Goal: Task Accomplishment & Management: Manage account settings

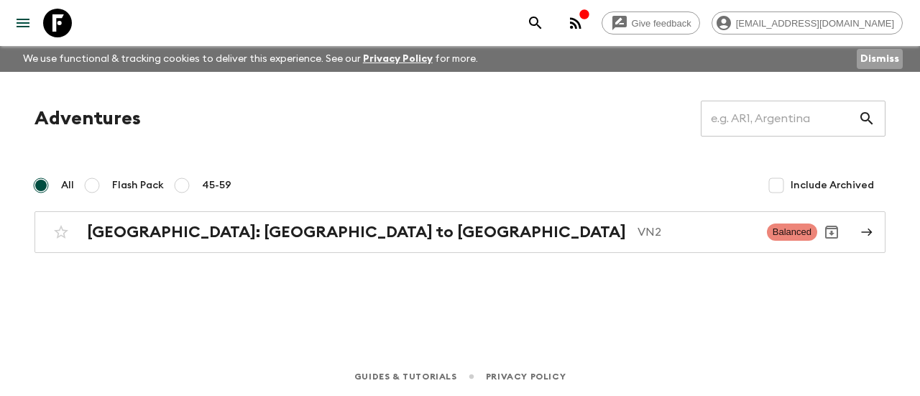
click at [877, 54] on button "Dismiss" at bounding box center [880, 59] width 46 height 20
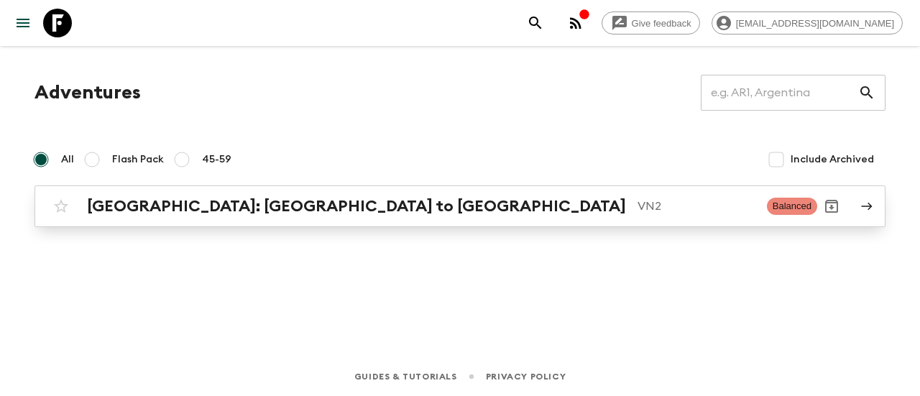
click at [866, 203] on icon at bounding box center [866, 206] width 13 height 13
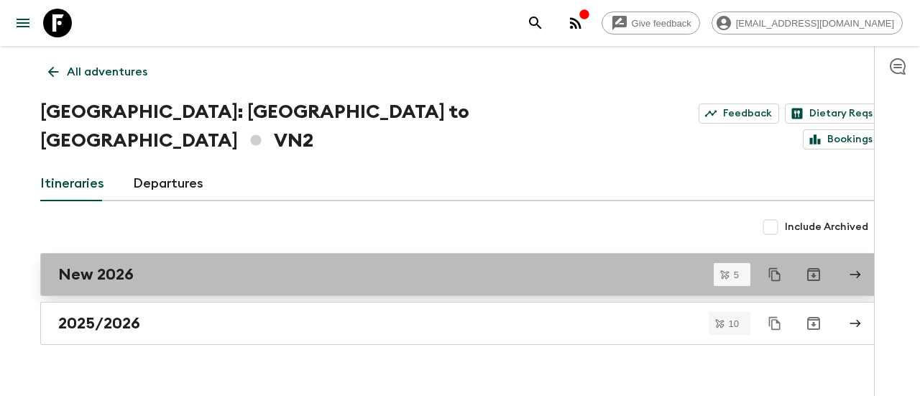
click at [108, 265] on h2 "New 2026" at bounding box center [95, 274] width 75 height 19
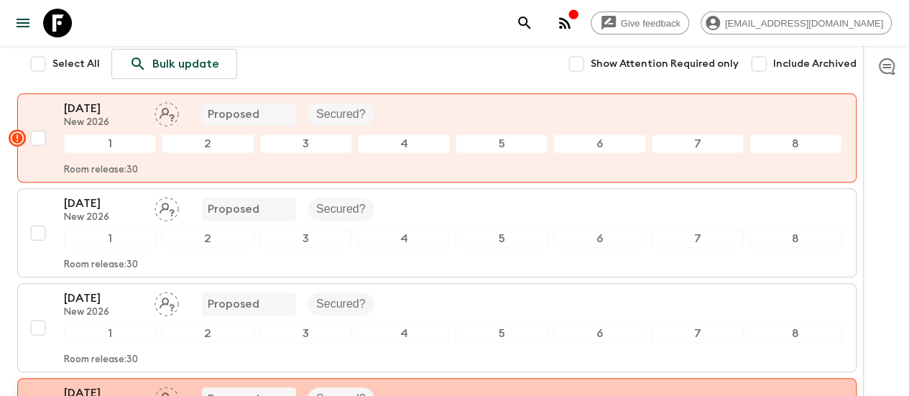
scroll to position [144, 0]
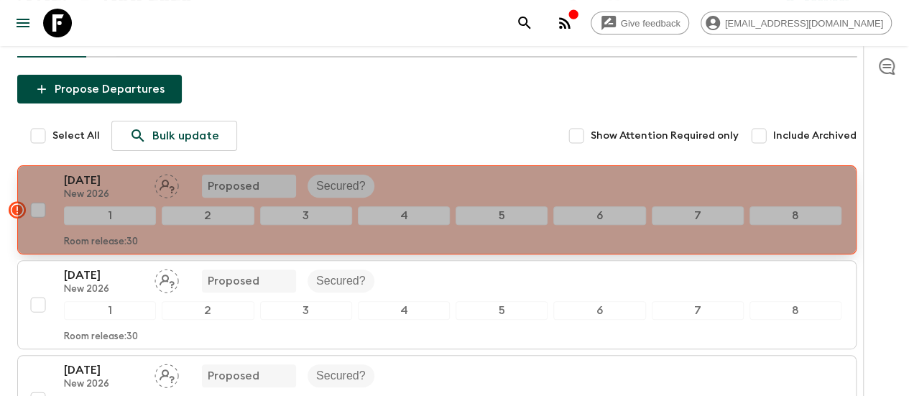
click at [127, 172] on p "[DATE]" at bounding box center [103, 180] width 79 height 17
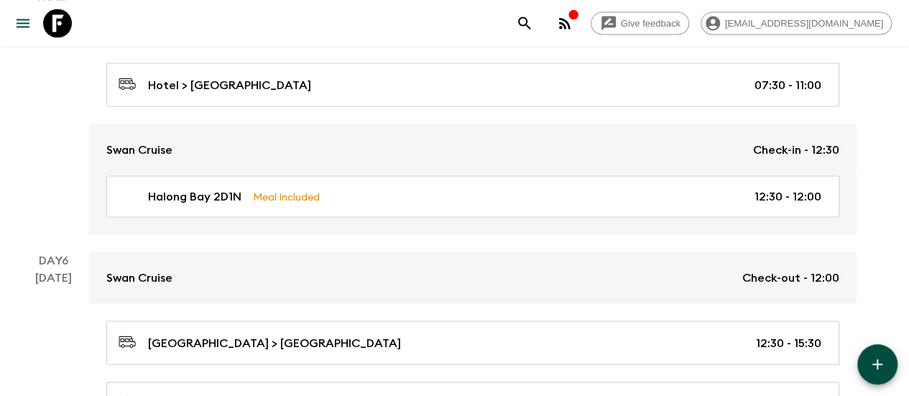
scroll to position [1294, 0]
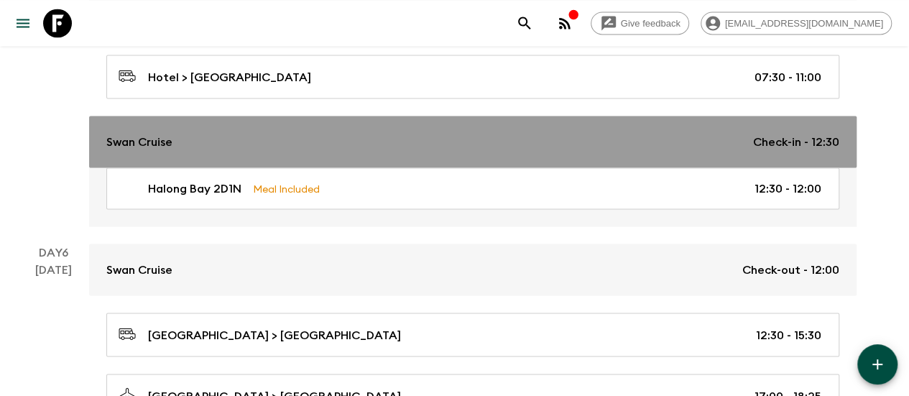
click at [147, 135] on p "Swan Cruise" at bounding box center [139, 141] width 66 height 17
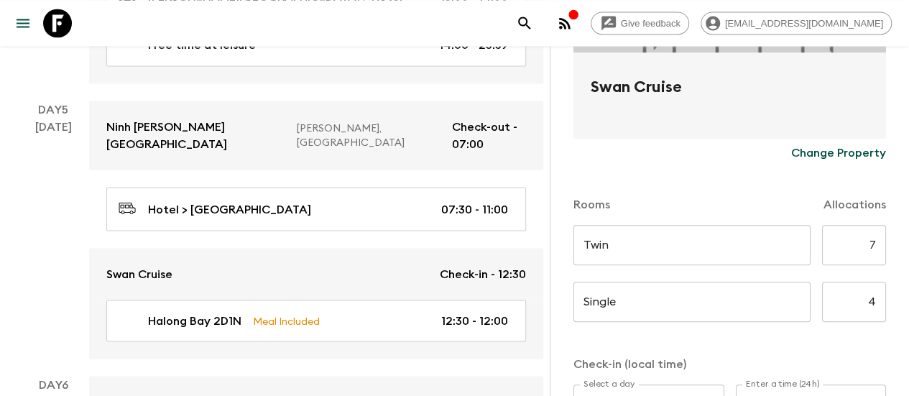
scroll to position [216, 0]
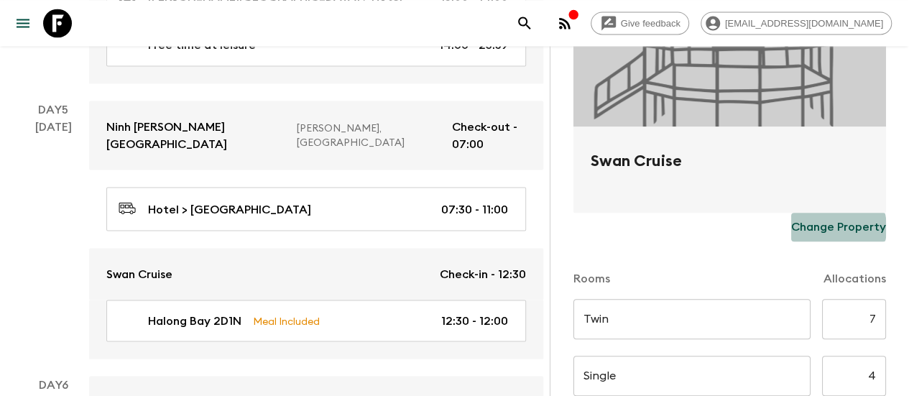
click at [816, 228] on p "Change Property" at bounding box center [838, 227] width 95 height 17
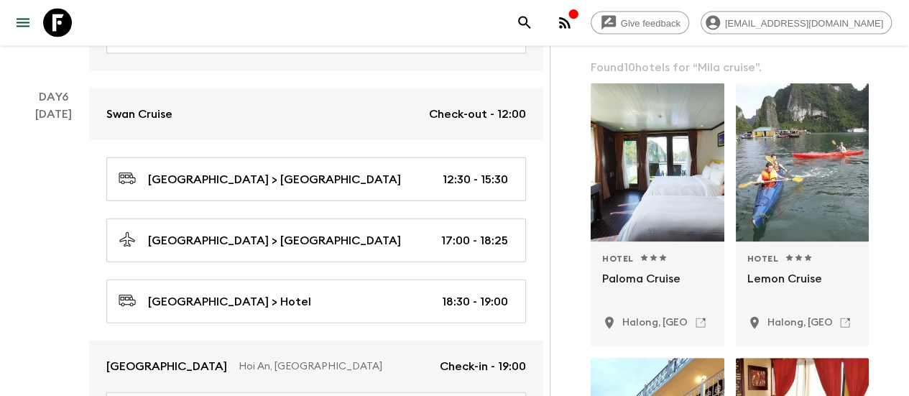
scroll to position [0, 0]
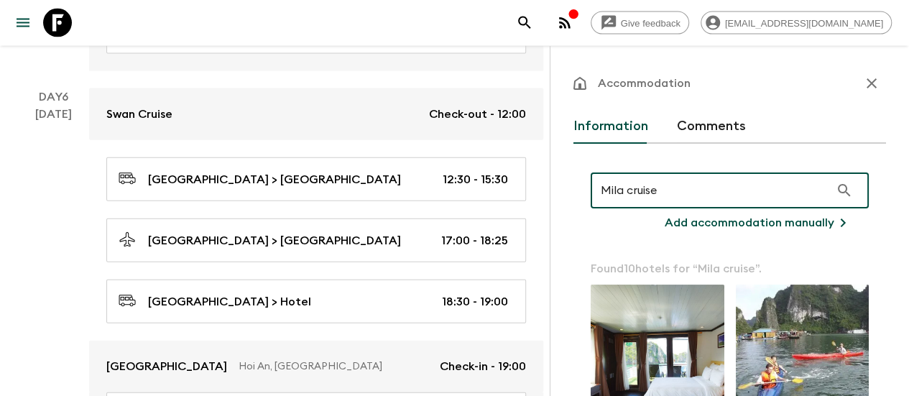
type input "Mila cruise"
click at [733, 220] on p "Add accommodation manually" at bounding box center [750, 222] width 170 height 17
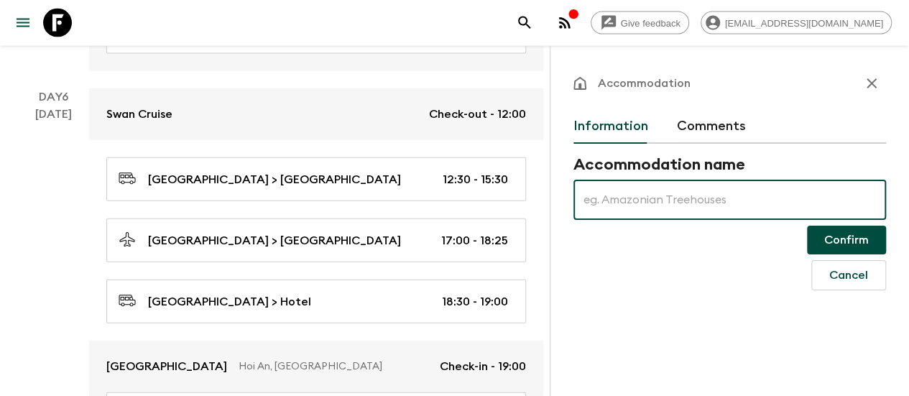
click at [692, 204] on input "text" at bounding box center [730, 200] width 313 height 40
type input "Mila Cruise"
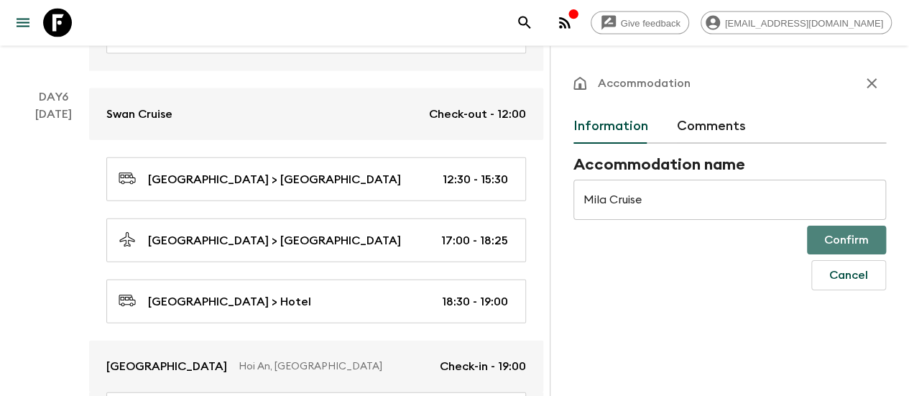
click at [835, 234] on button "Confirm" at bounding box center [846, 240] width 79 height 29
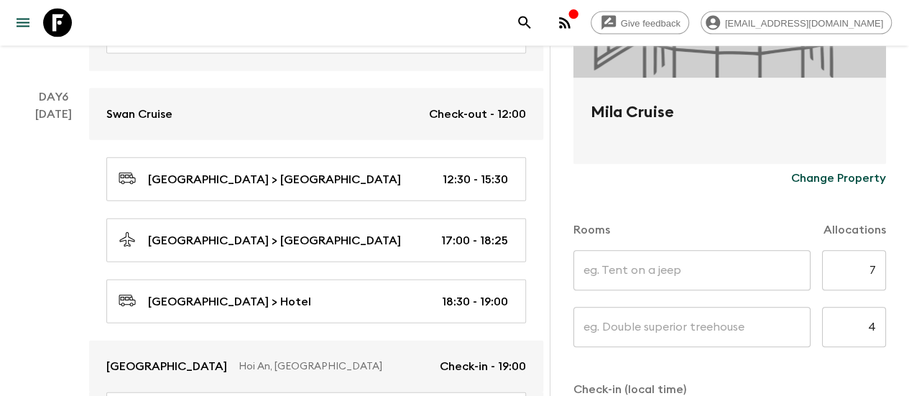
scroll to position [359, 0]
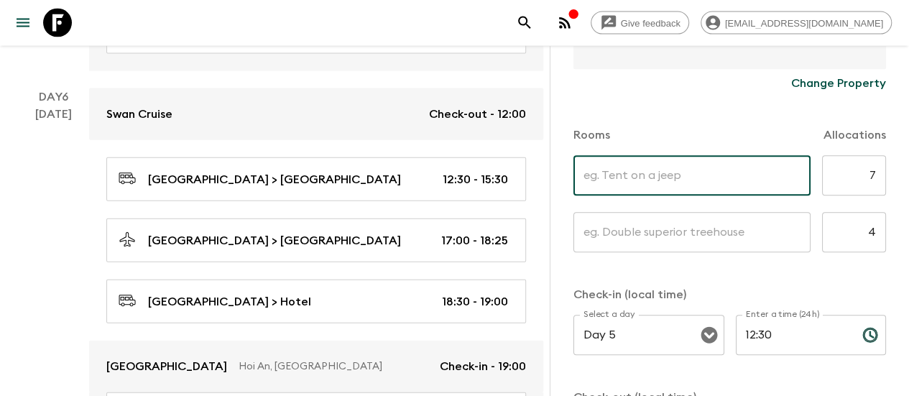
click at [714, 166] on input "text" at bounding box center [692, 175] width 237 height 40
type input "t"
type input "Twin"
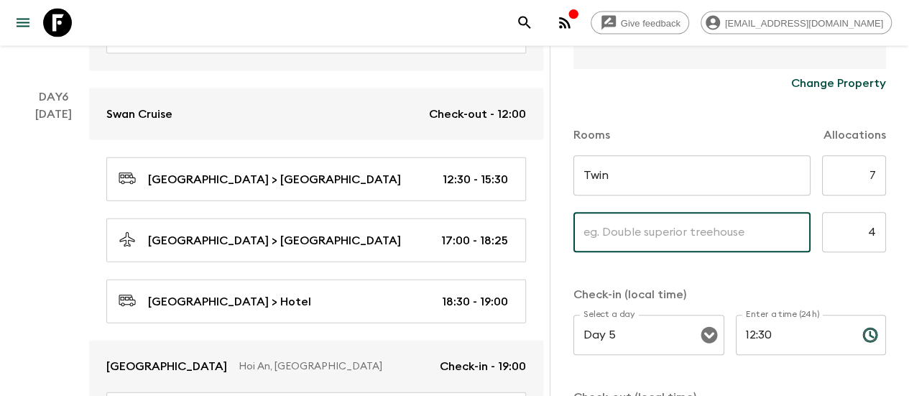
click at [699, 233] on input "text" at bounding box center [692, 232] width 237 height 40
type input "Single"
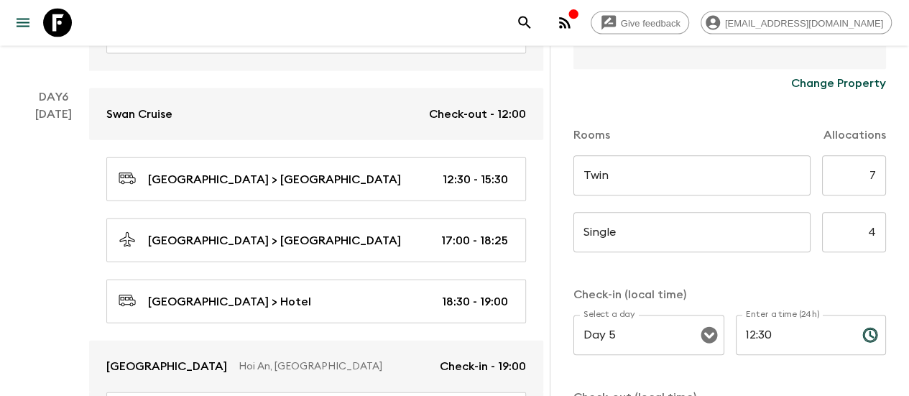
click at [739, 278] on form "Mila Cruise Change Property Rooms Allocations Twin ​ ​ 7 ​ Single ​ ​ 4 ​ Check…" at bounding box center [730, 164] width 313 height 736
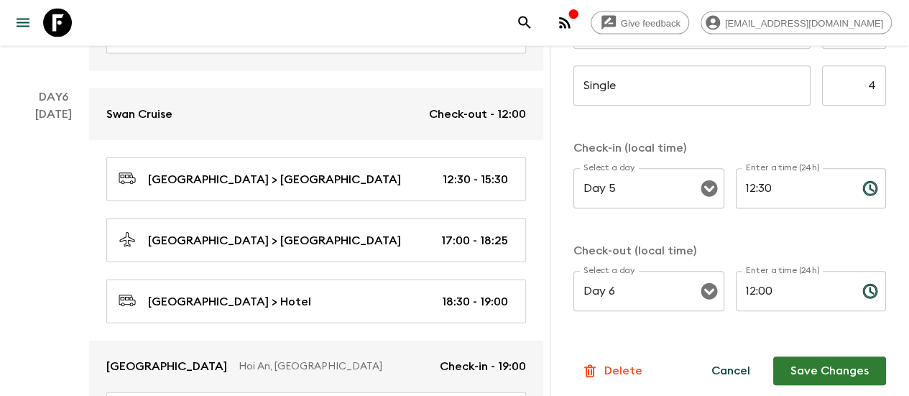
scroll to position [512, 0]
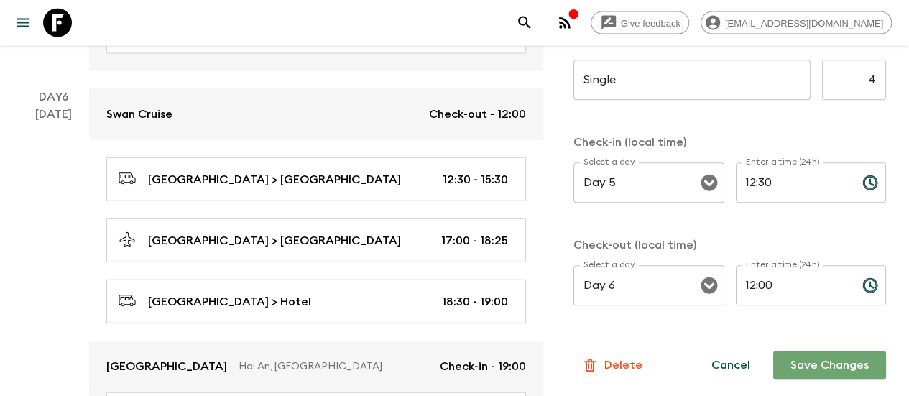
click at [815, 359] on button "Save Changes" at bounding box center [829, 365] width 113 height 29
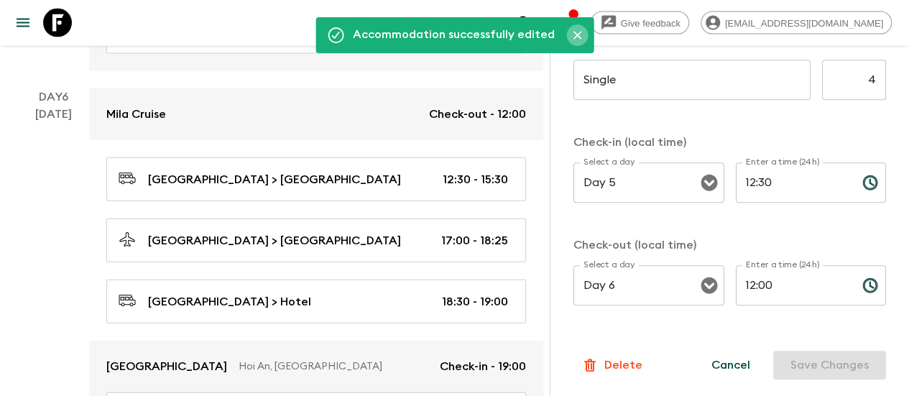
click at [577, 32] on icon "Close" at bounding box center [577, 35] width 14 height 14
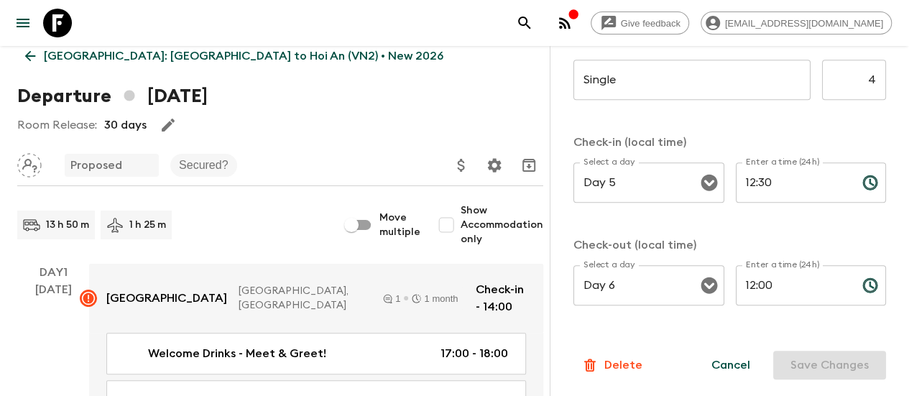
scroll to position [14, 0]
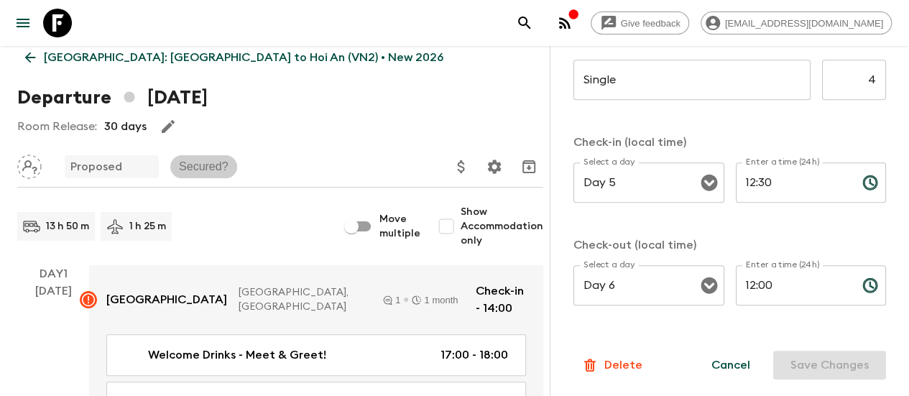
click at [208, 167] on p "Secured?" at bounding box center [204, 166] width 50 height 17
click at [212, 169] on p "Secured?" at bounding box center [204, 166] width 50 height 17
click at [211, 168] on p "Secured?" at bounding box center [204, 166] width 50 height 17
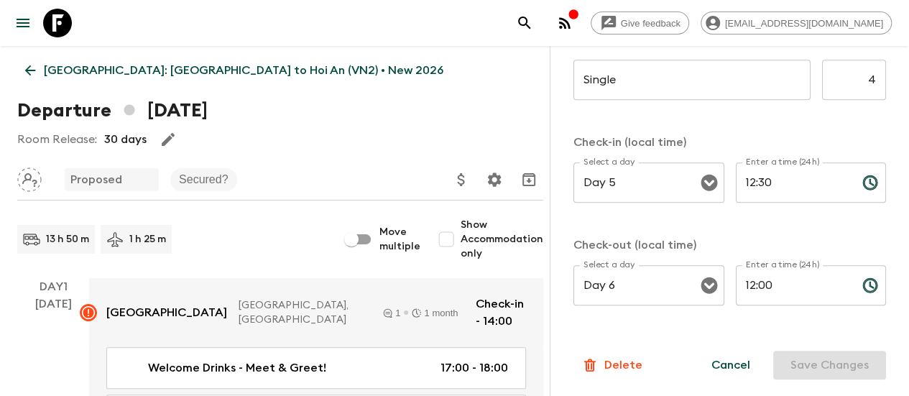
scroll to position [0, 0]
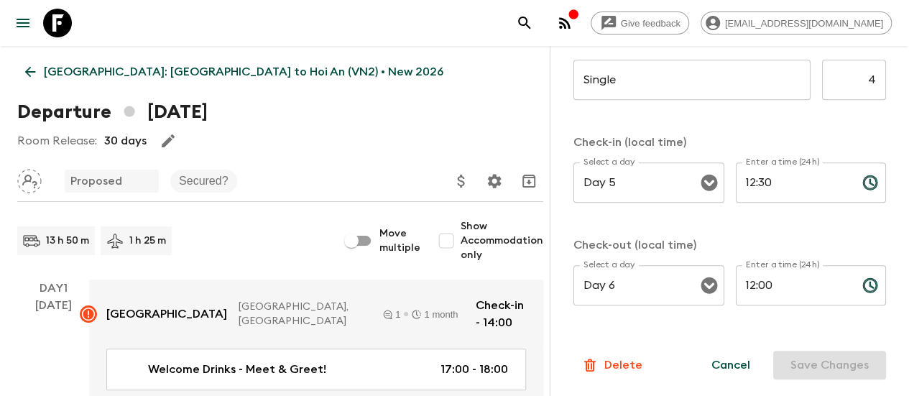
click at [170, 70] on p "[GEOGRAPHIC_DATA]: [GEOGRAPHIC_DATA] to Hoi An (VN2) • New 2026" at bounding box center [244, 71] width 400 height 17
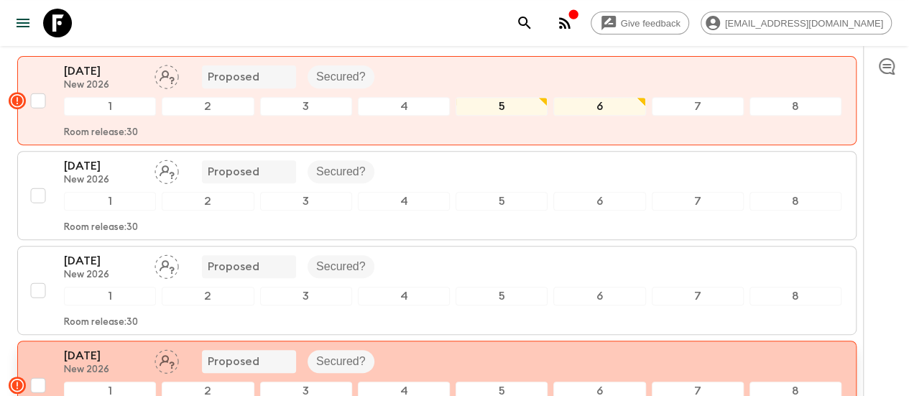
scroll to position [72, 0]
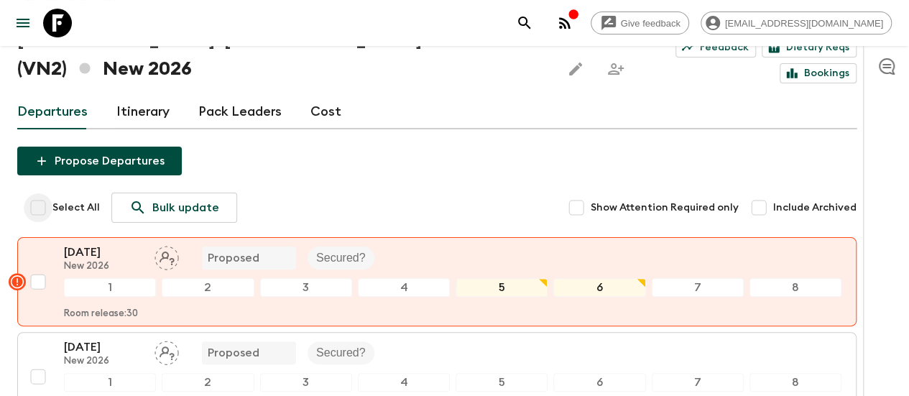
click at [52, 193] on input "Select All" at bounding box center [38, 207] width 29 height 29
checkbox input "true"
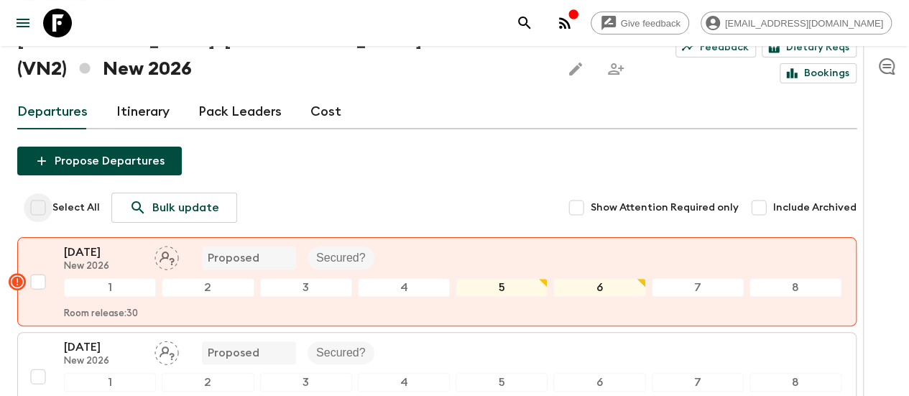
checkbox input "true"
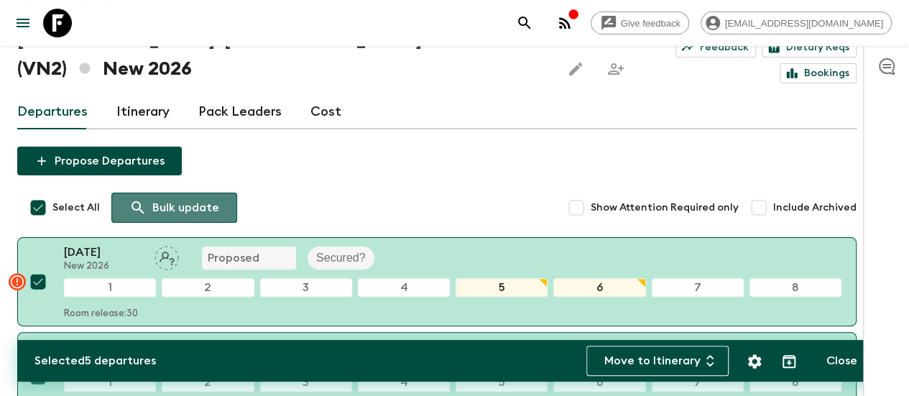
click at [190, 199] on p "Bulk update" at bounding box center [185, 207] width 67 height 17
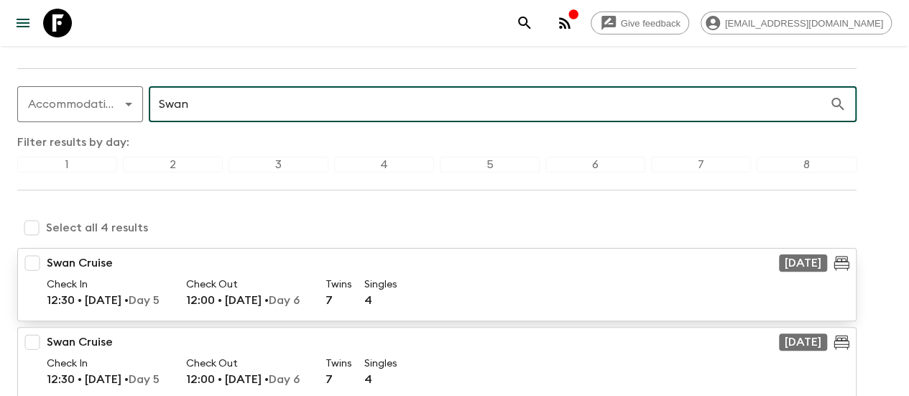
scroll to position [104, 0]
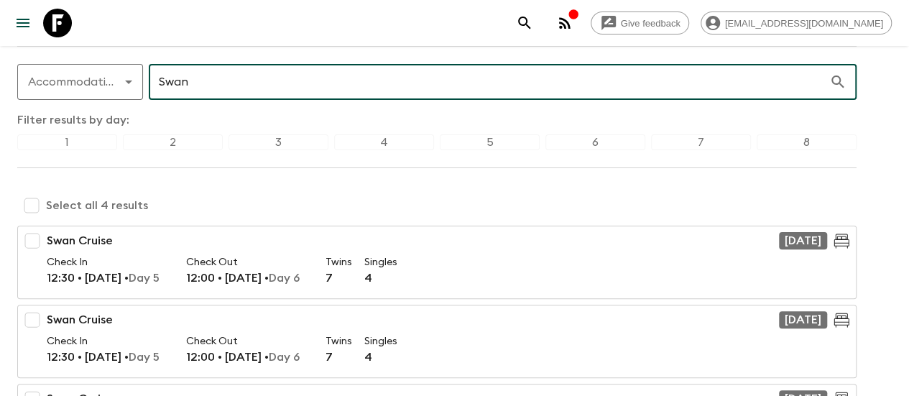
type input "Swan"
click at [46, 205] on input "checkbox" at bounding box center [31, 205] width 29 height 29
checkbox input "true"
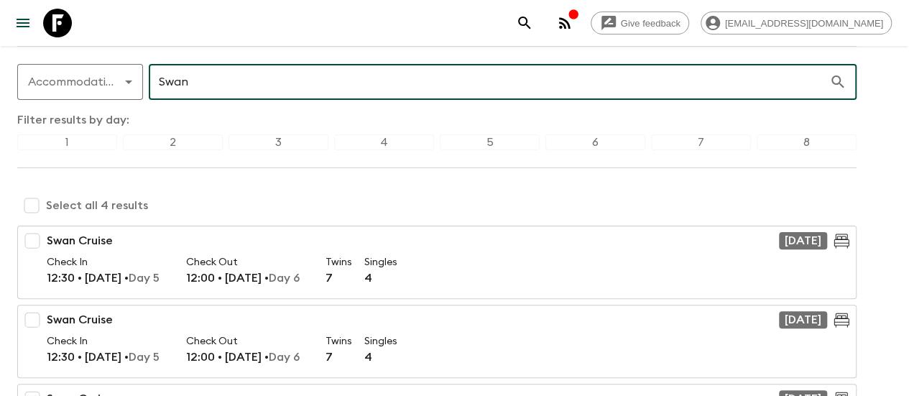
checkbox input "true"
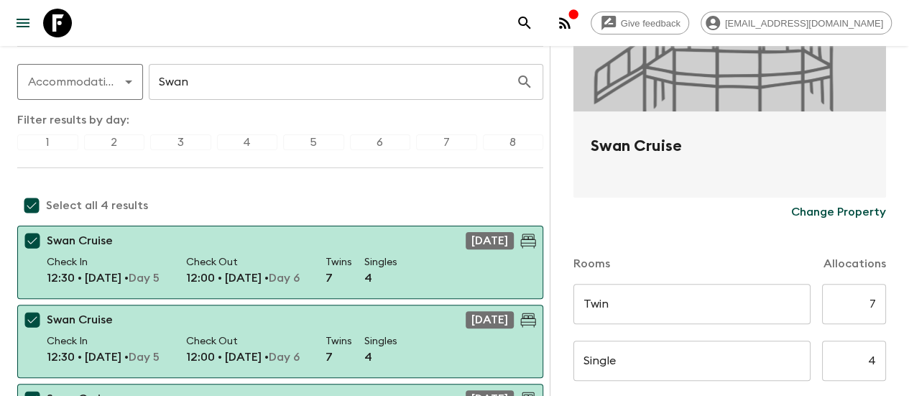
scroll to position [216, 0]
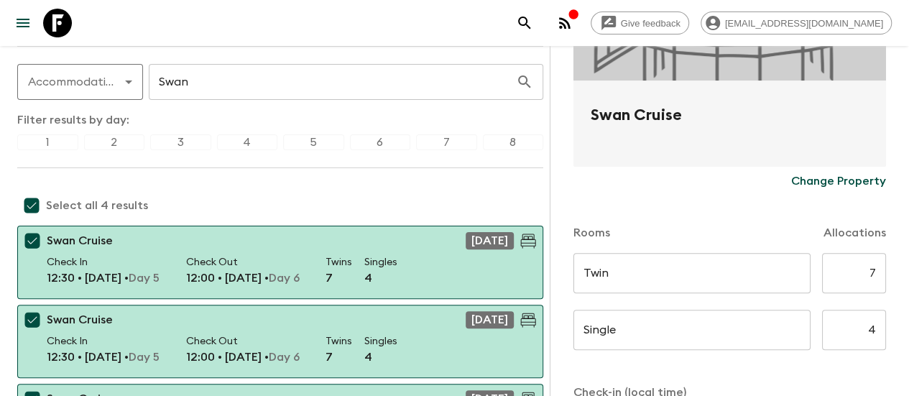
click at [823, 180] on p "Change Property" at bounding box center [838, 181] width 95 height 17
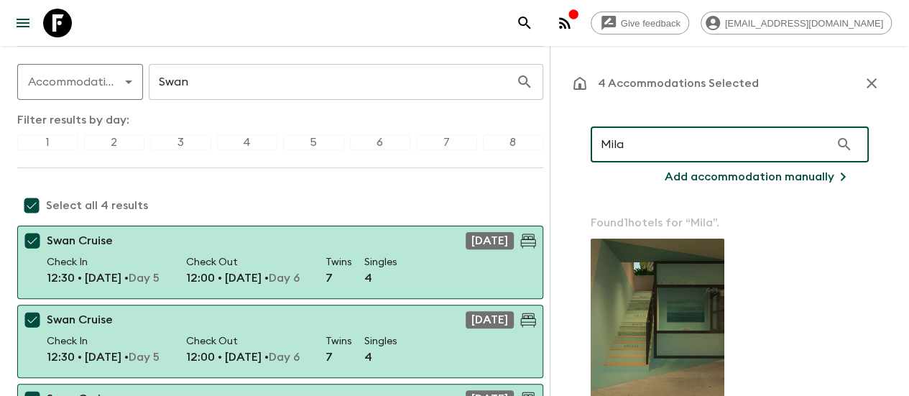
type input "Mila"
click at [761, 168] on p "Add accommodation manually" at bounding box center [750, 176] width 170 height 17
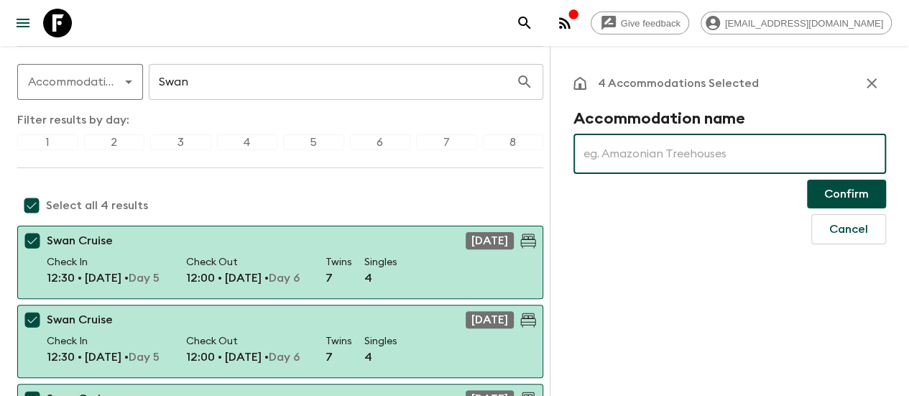
click at [694, 157] on input "text" at bounding box center [730, 154] width 313 height 40
type input "Mila Cruise"
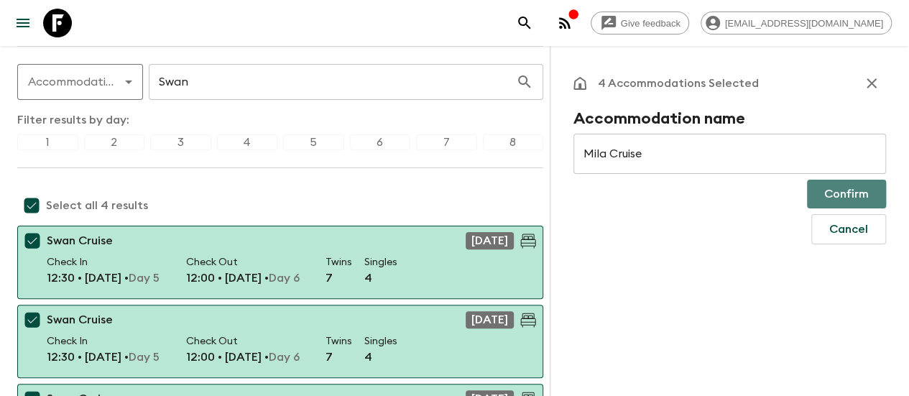
click at [864, 187] on button "Confirm" at bounding box center [846, 194] width 79 height 29
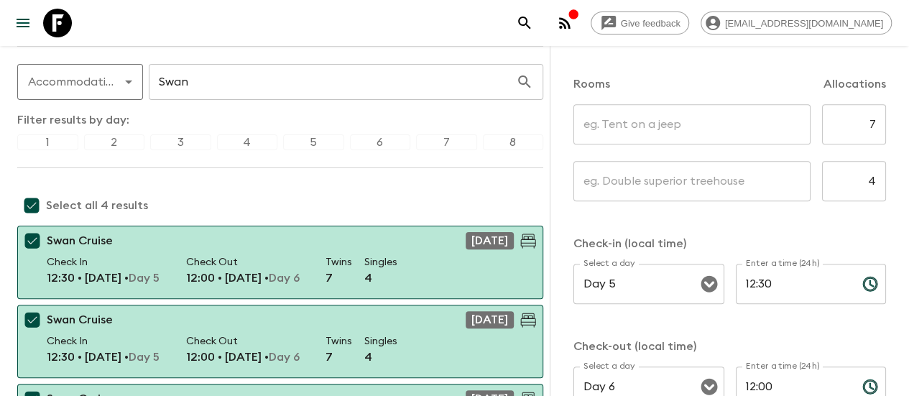
scroll to position [250, 0]
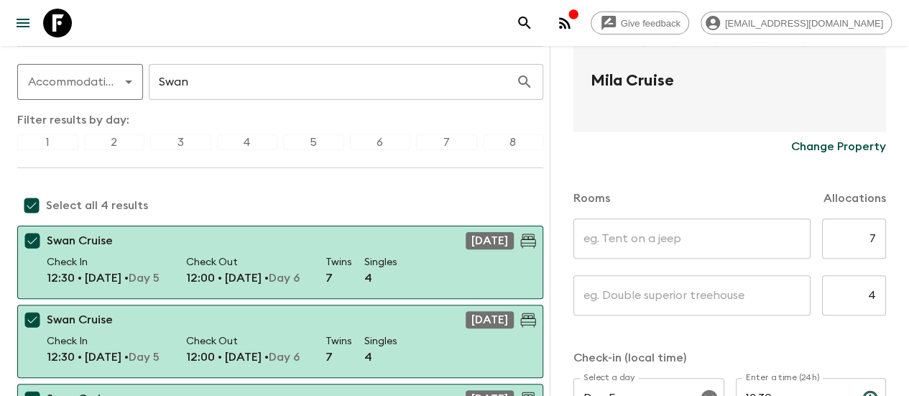
click at [681, 242] on input "text" at bounding box center [692, 239] width 237 height 40
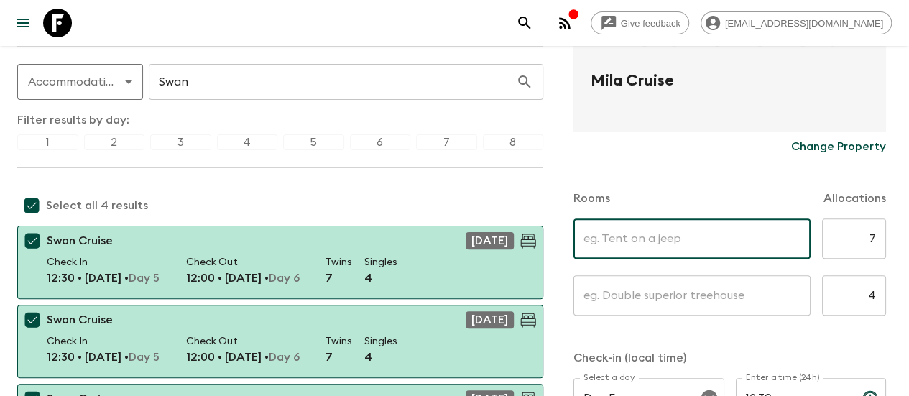
type input "Twin"
click at [648, 290] on input "text" at bounding box center [692, 295] width 237 height 40
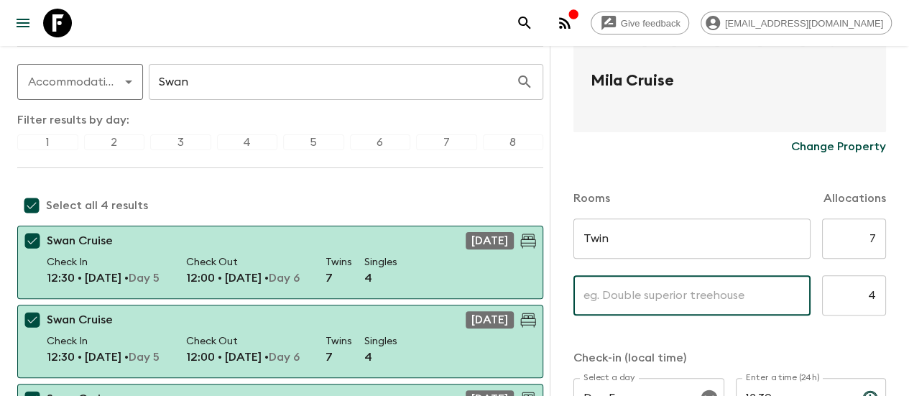
type input "Single"
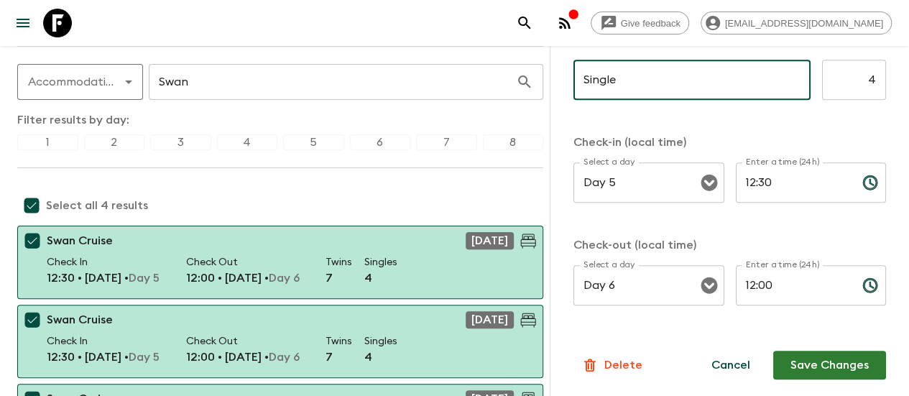
click at [819, 357] on button "Save Changes" at bounding box center [829, 365] width 113 height 29
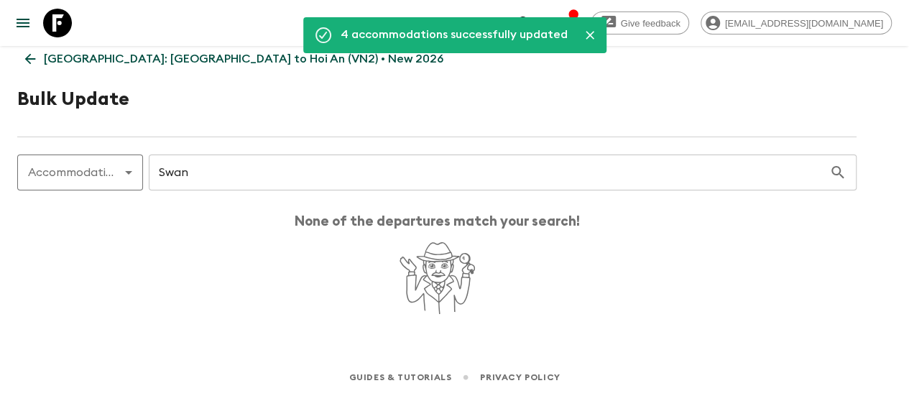
scroll to position [0, 0]
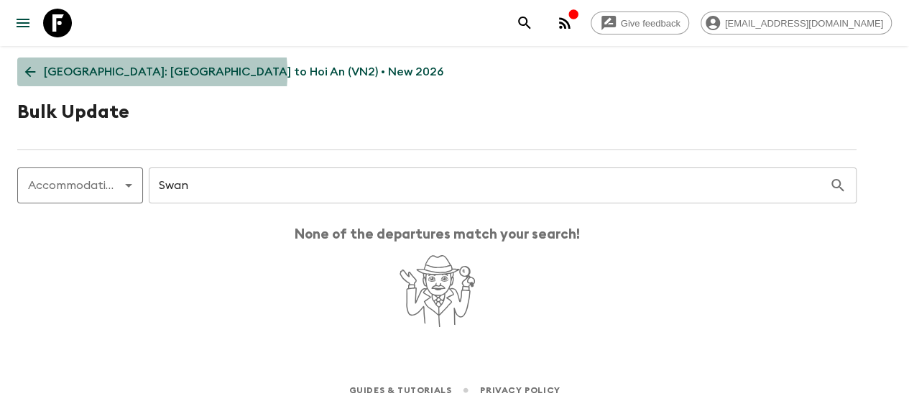
click at [152, 73] on p "[GEOGRAPHIC_DATA]: [GEOGRAPHIC_DATA] to Hoi An (VN2) • New 2026" at bounding box center [244, 71] width 400 height 17
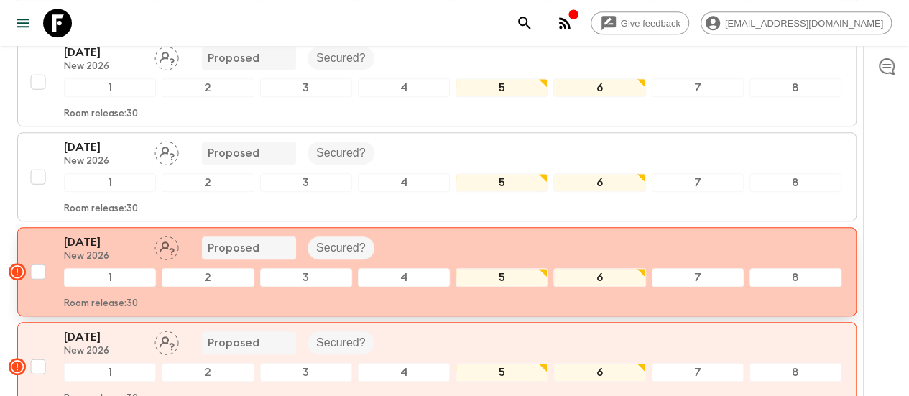
scroll to position [334, 0]
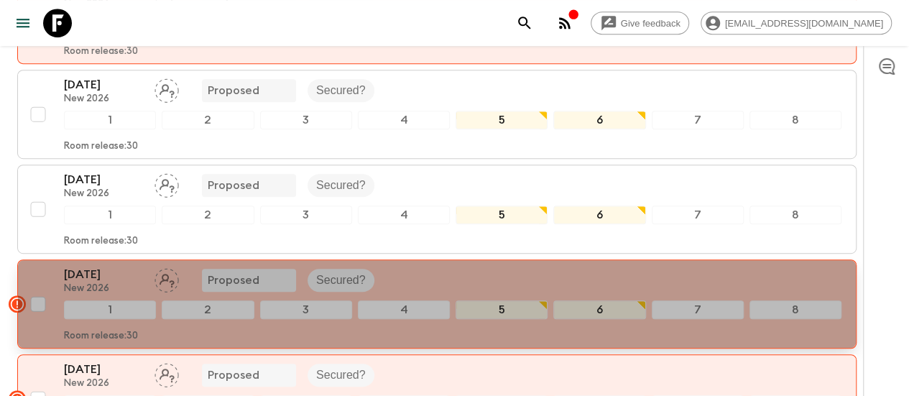
click at [104, 266] on p "[DATE]" at bounding box center [103, 274] width 79 height 17
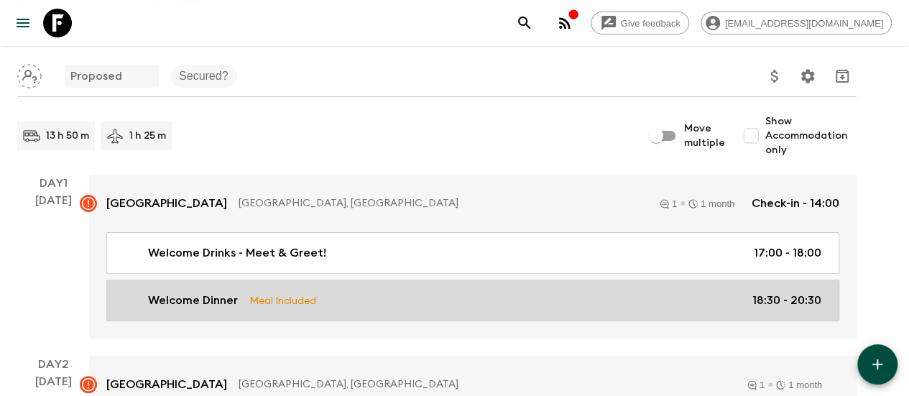
scroll to position [72, 0]
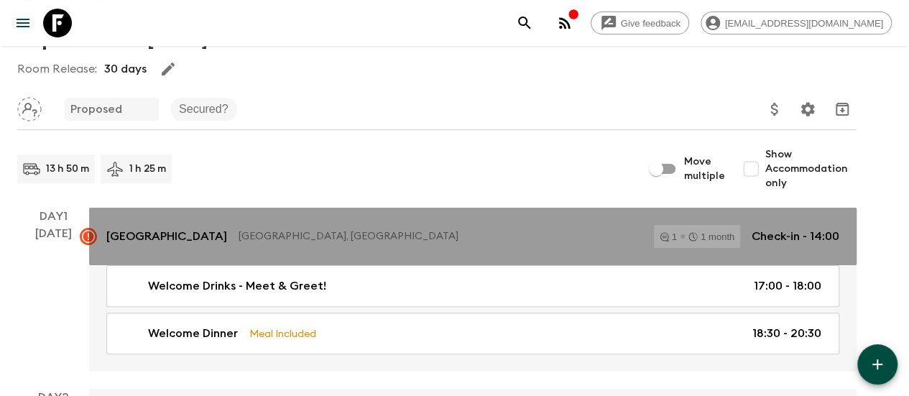
click at [95, 239] on icon at bounding box center [88, 236] width 13 height 13
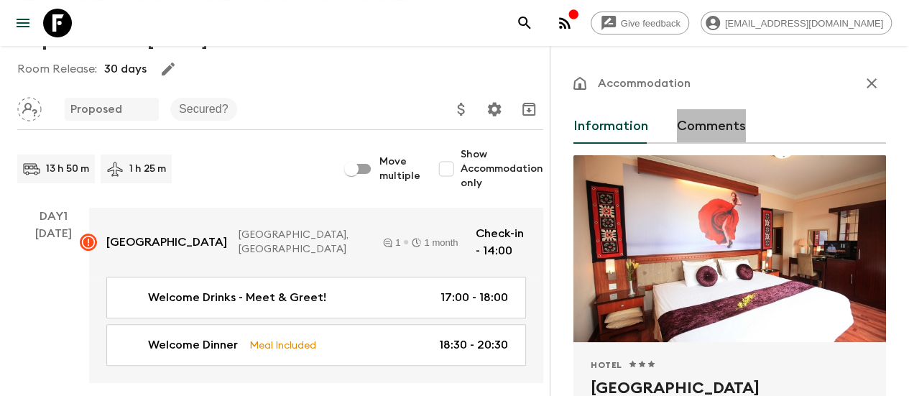
click at [727, 121] on button "Comments" at bounding box center [711, 126] width 69 height 35
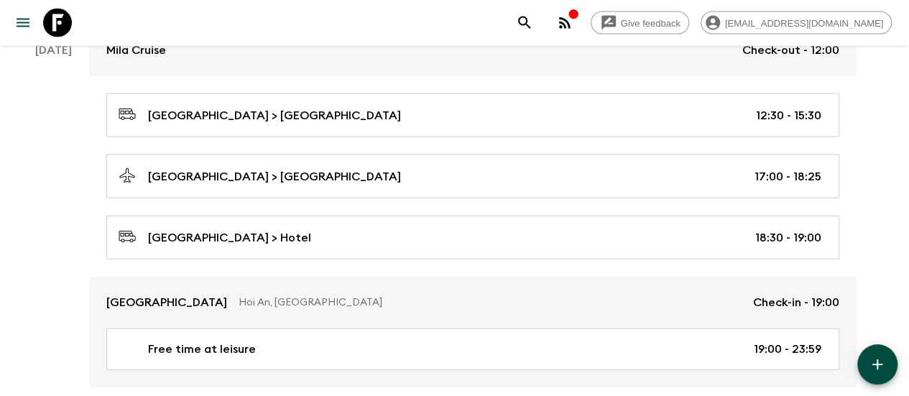
scroll to position [1581, 0]
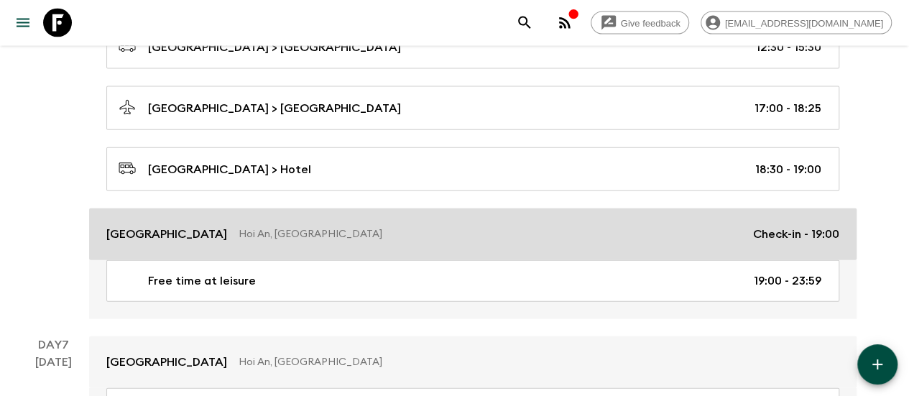
click at [240, 219] on link "[GEOGRAPHIC_DATA], [GEOGRAPHIC_DATA] Check-in - 19:00" at bounding box center [473, 234] width 768 height 52
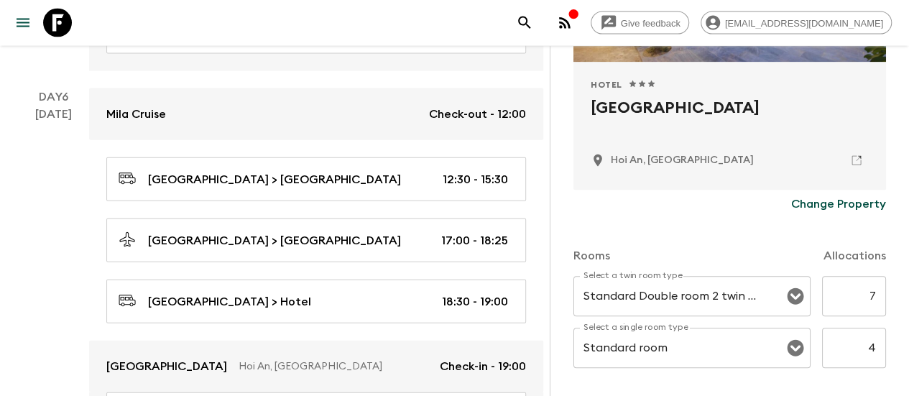
scroll to position [288, 0]
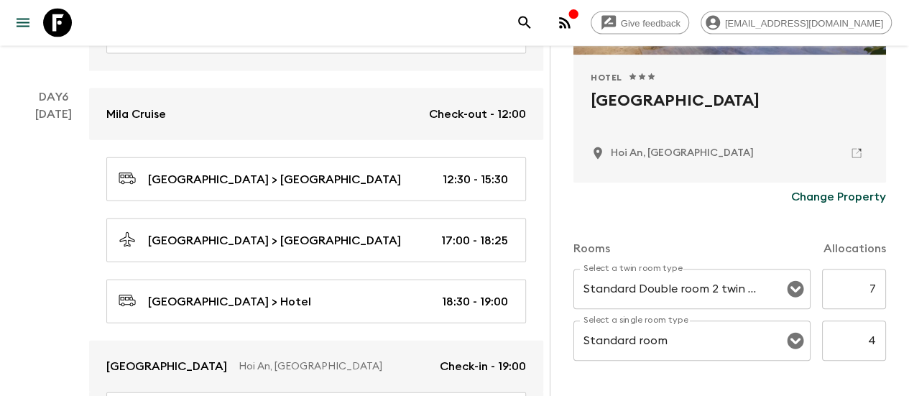
click at [826, 196] on p "Change Property" at bounding box center [838, 196] width 95 height 17
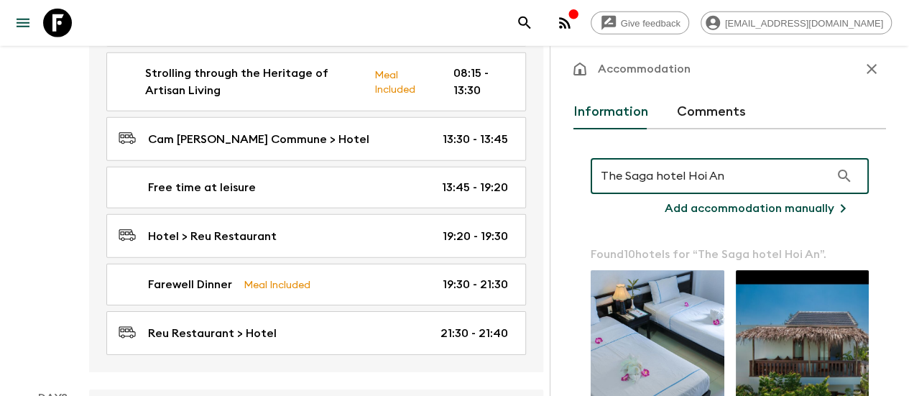
scroll to position [0, 0]
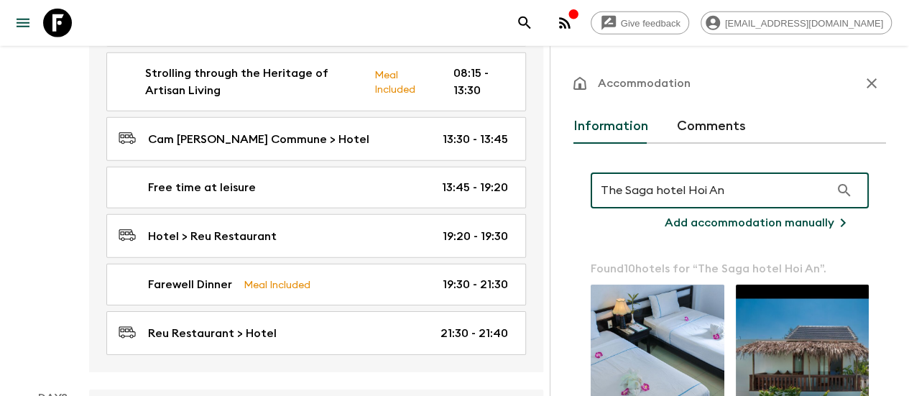
drag, startPoint x: 733, startPoint y: 191, endPoint x: 566, endPoint y: 193, distance: 166.8
click at [569, 195] on div "Accommodation Information Comments The Saga hotel Hoi An ​ Add accommodation ma…" at bounding box center [729, 244] width 359 height 396
type input "The Saga hotel Hoi An"
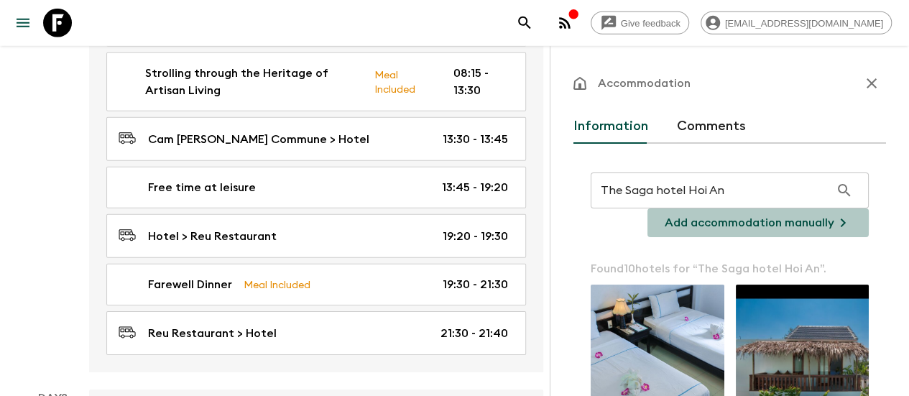
click at [704, 219] on p "Add accommodation manually" at bounding box center [750, 222] width 170 height 17
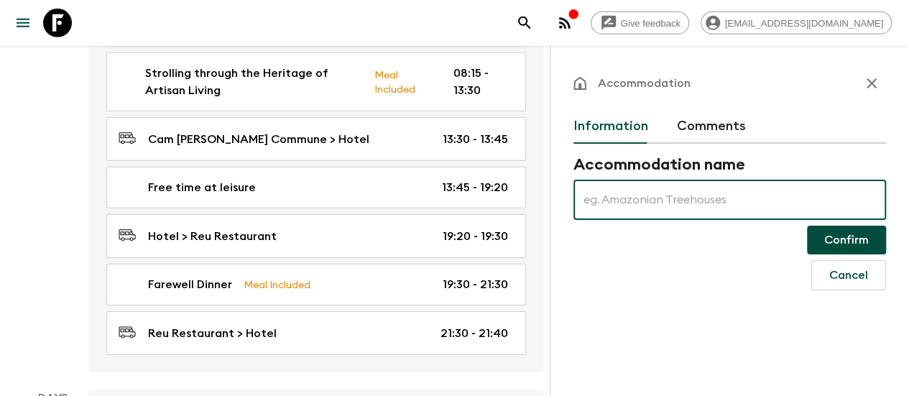
click at [681, 204] on input "text" at bounding box center [730, 200] width 313 height 40
paste input "The Saga hotel Hoi An"
type input "The Saga hotel Hoi An"
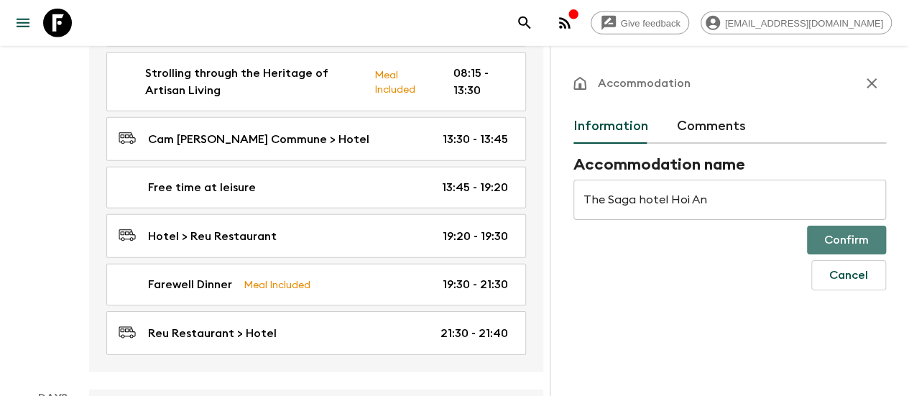
click at [840, 239] on button "Confirm" at bounding box center [846, 240] width 79 height 29
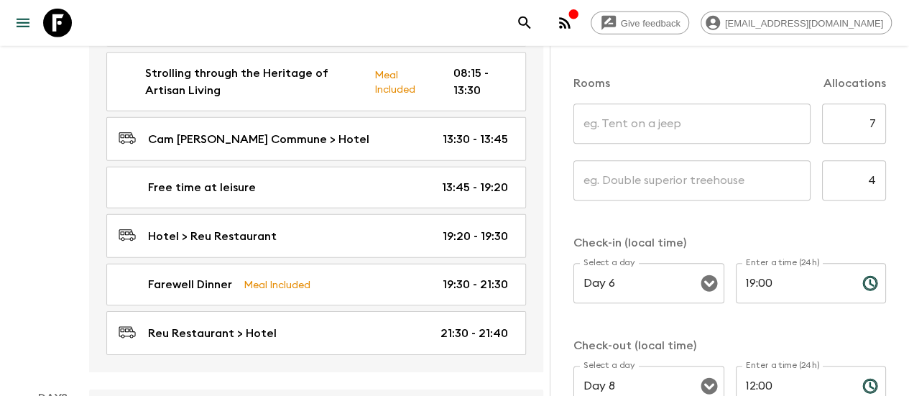
scroll to position [288, 0]
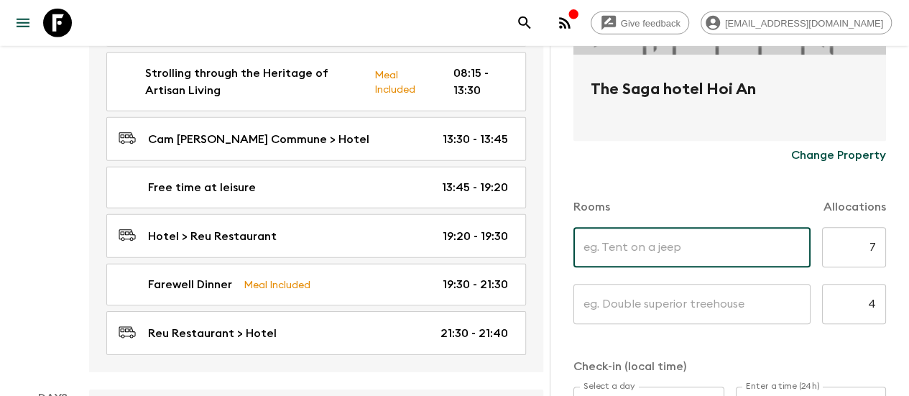
click at [638, 249] on input "text" at bounding box center [692, 247] width 237 height 40
type input "Twin"
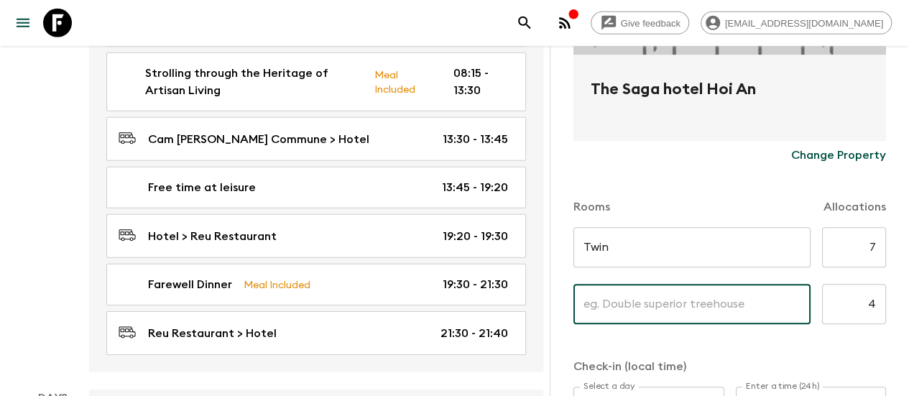
click at [636, 306] on input "text" at bounding box center [692, 304] width 237 height 40
type input "Single"
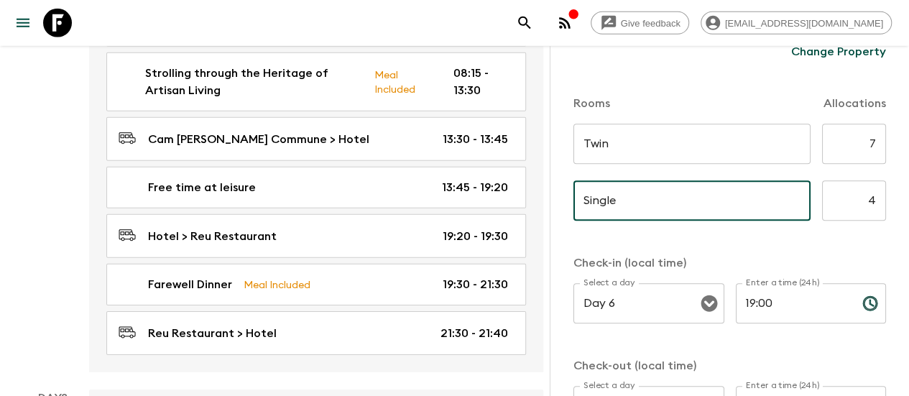
scroll to position [512, 0]
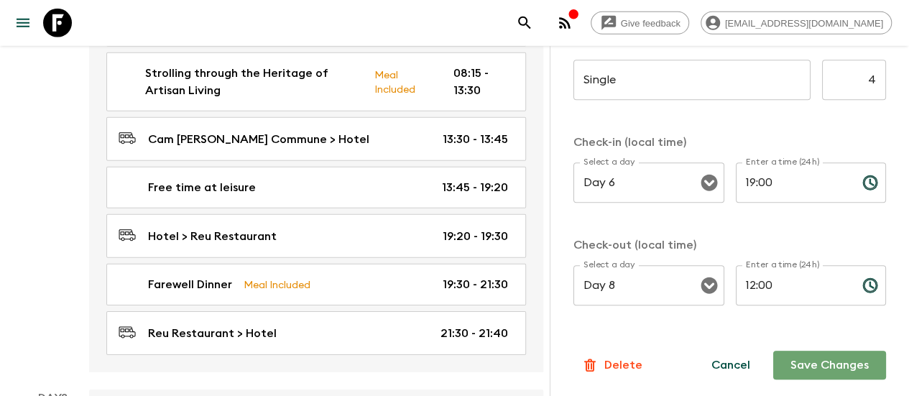
click at [822, 367] on button "Save Changes" at bounding box center [829, 365] width 113 height 29
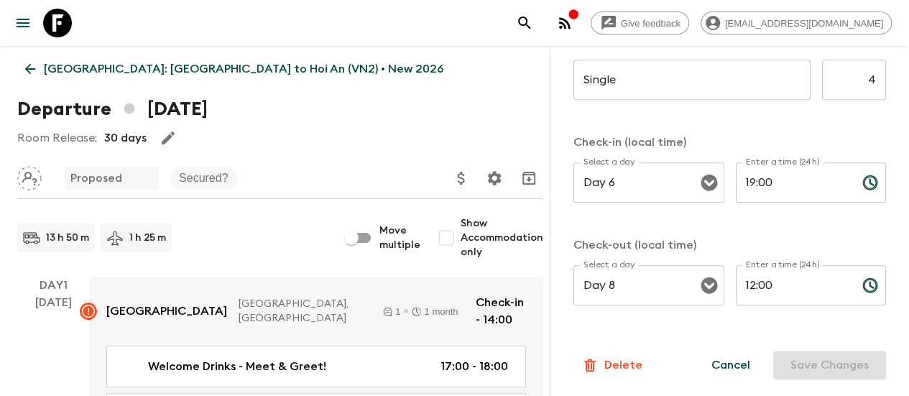
scroll to position [0, 0]
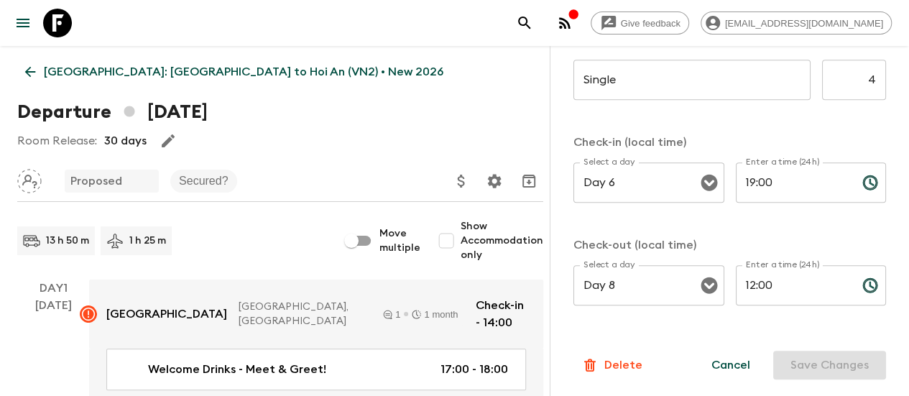
click at [172, 71] on p "[GEOGRAPHIC_DATA]: [GEOGRAPHIC_DATA] to Hoi An (VN2) • New 2026" at bounding box center [244, 71] width 400 height 17
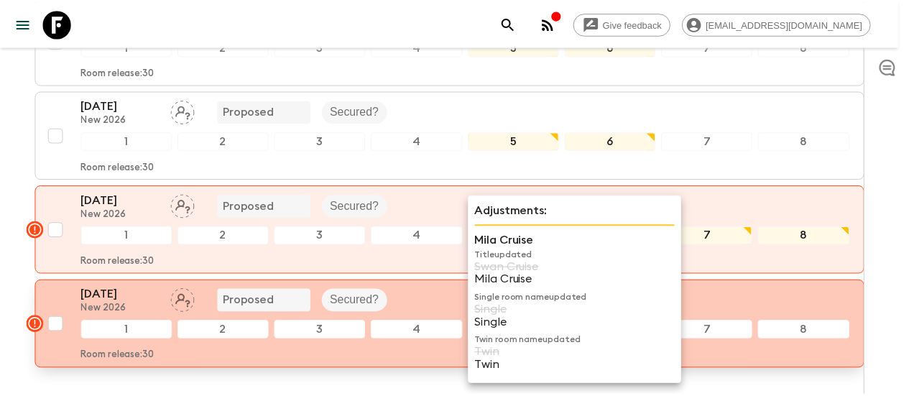
scroll to position [431, 0]
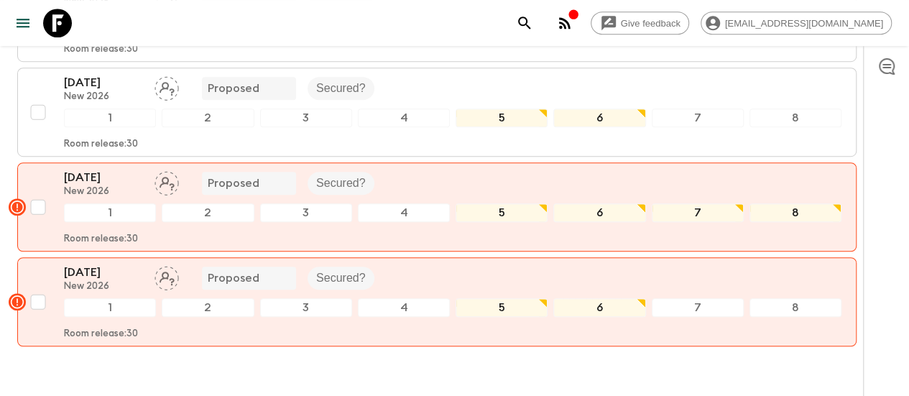
click at [360, 357] on div "All itineraries [GEOGRAPHIC_DATA]: [GEOGRAPHIC_DATA] to [GEOGRAPHIC_DATA] (VN2)…" at bounding box center [437, 7] width 874 height 784
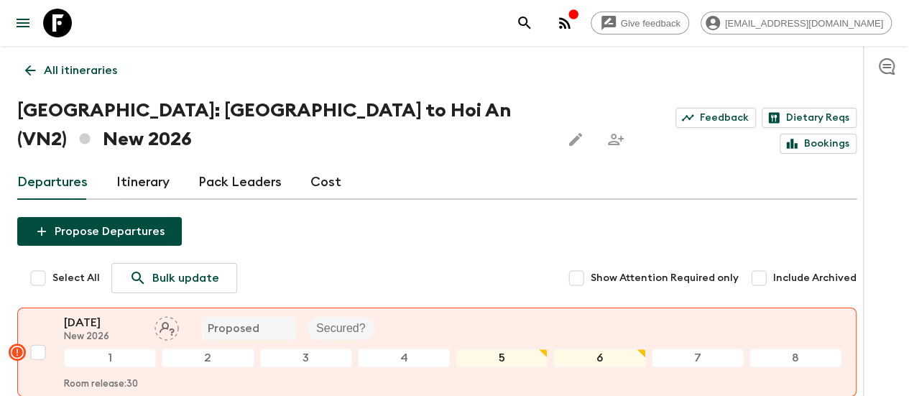
scroll to position [0, 0]
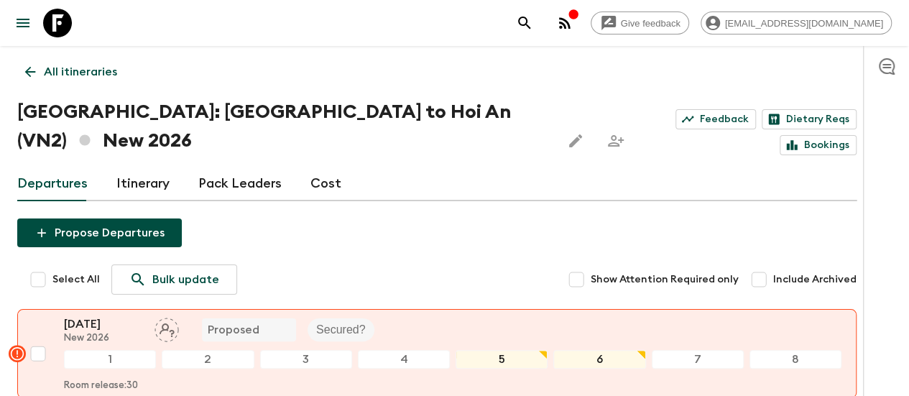
click at [168, 167] on link "Itinerary" at bounding box center [142, 184] width 53 height 35
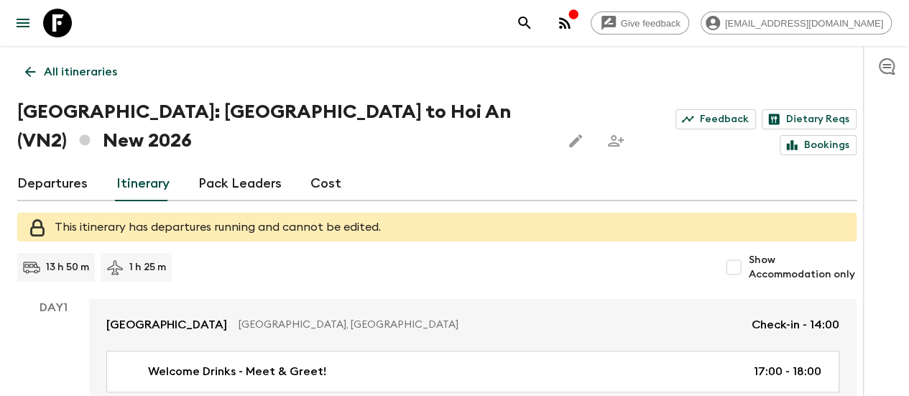
click at [105, 69] on p "All itineraries" at bounding box center [80, 71] width 73 height 17
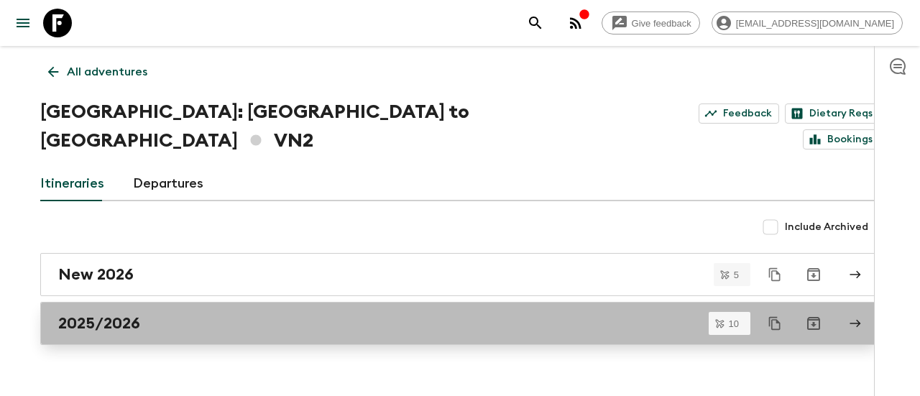
click at [112, 314] on h2 "2025/2026" at bounding box center [99, 323] width 82 height 19
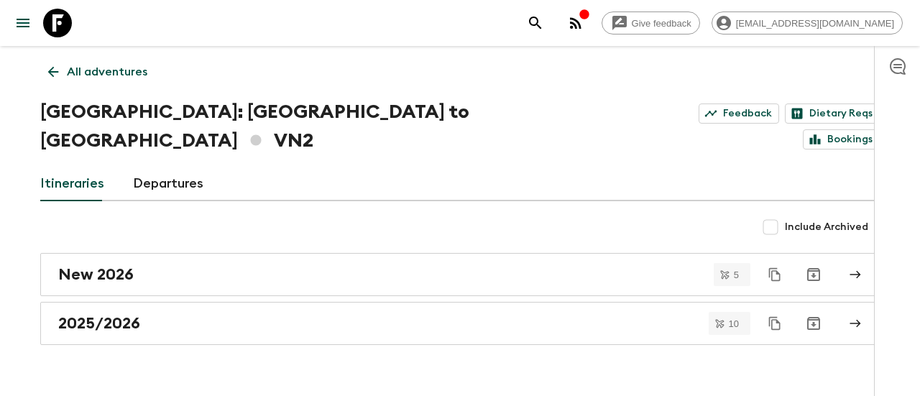
click at [82, 70] on p "All adventures" at bounding box center [107, 71] width 81 height 17
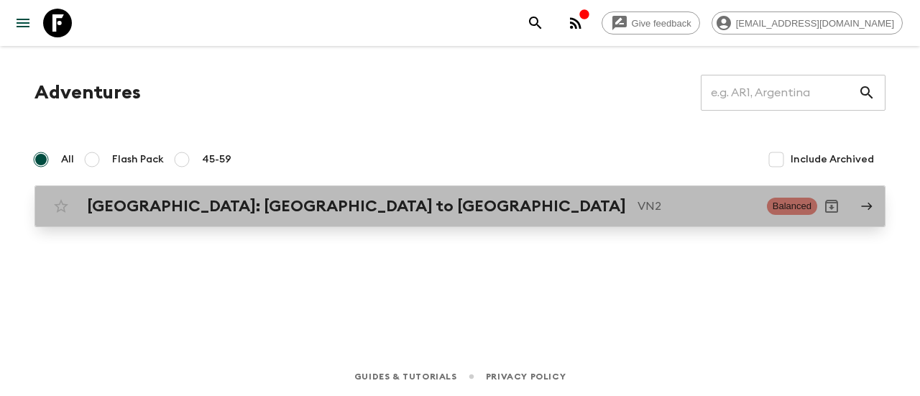
click at [247, 205] on h2 "[GEOGRAPHIC_DATA]: [GEOGRAPHIC_DATA] to [GEOGRAPHIC_DATA]" at bounding box center [356, 206] width 539 height 19
